Goal: Task Accomplishment & Management: Use online tool/utility

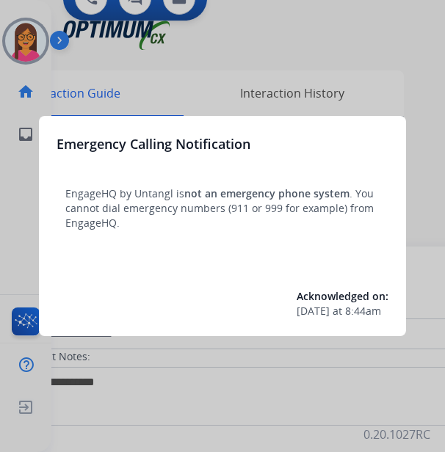
click at [87, 64] on div at bounding box center [222, 226] width 445 height 452
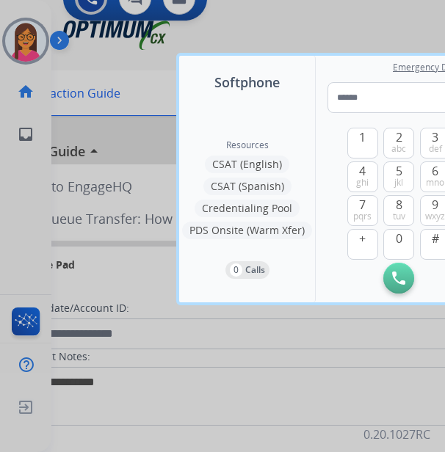
scroll to position [0, 25]
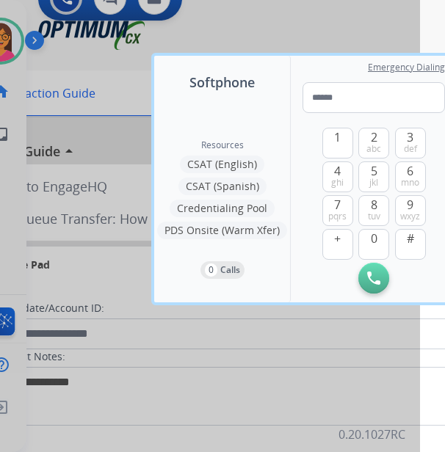
click at [87, 62] on div at bounding box center [197, 226] width 445 height 452
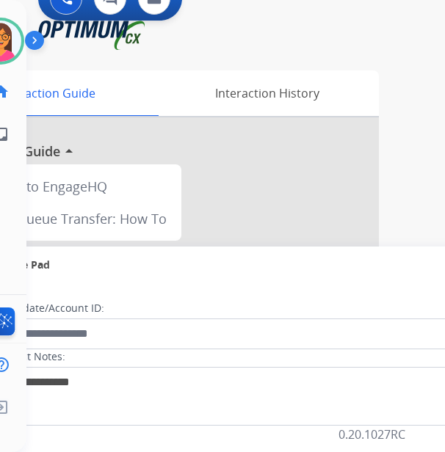
click at [32, 45] on img at bounding box center [37, 43] width 25 height 28
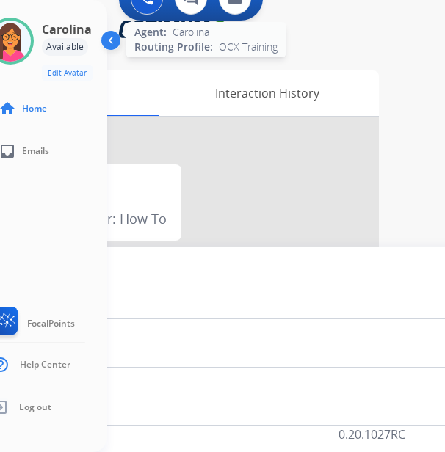
click at [12, 43] on img at bounding box center [10, 41] width 41 height 41
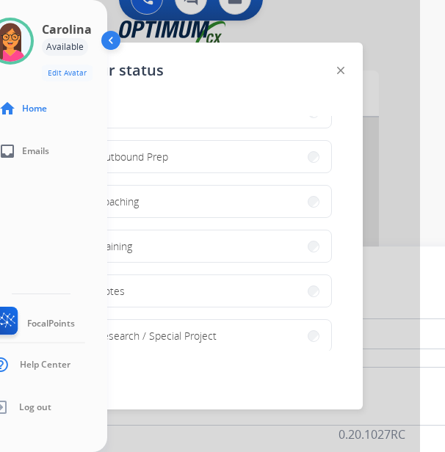
scroll to position [220, 0]
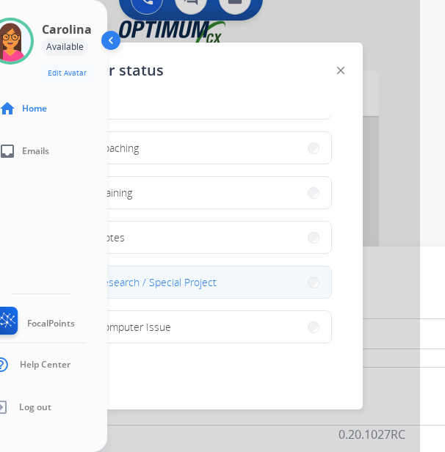
click at [145, 285] on span "Research / Special Project" at bounding box center [157, 282] width 120 height 15
